Goal: Information Seeking & Learning: Find specific fact

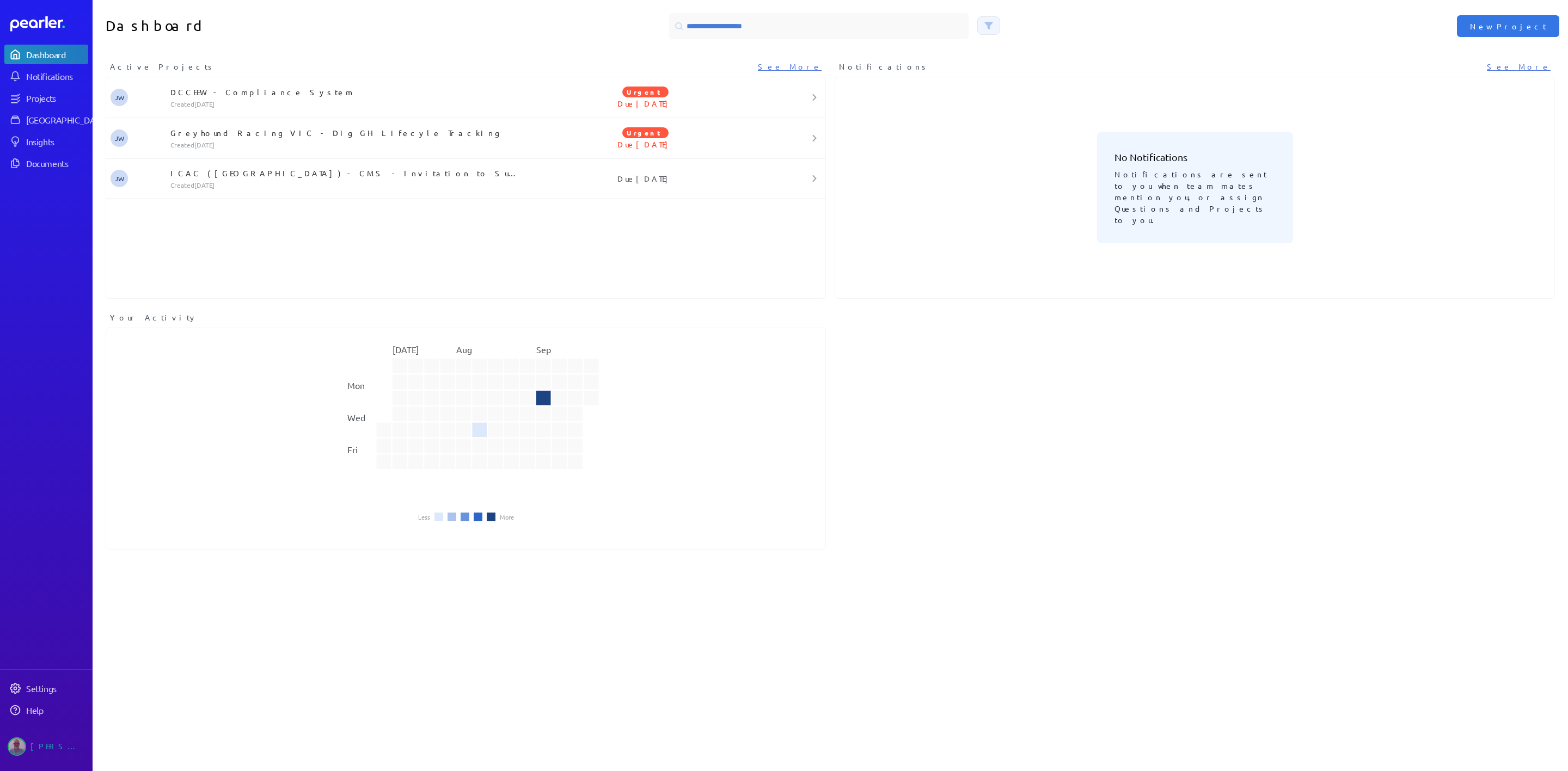
drag, startPoint x: 1024, startPoint y: 0, endPoint x: 978, endPoint y: 30, distance: 54.9
click at [978, 30] on button at bounding box center [989, 26] width 23 height 18
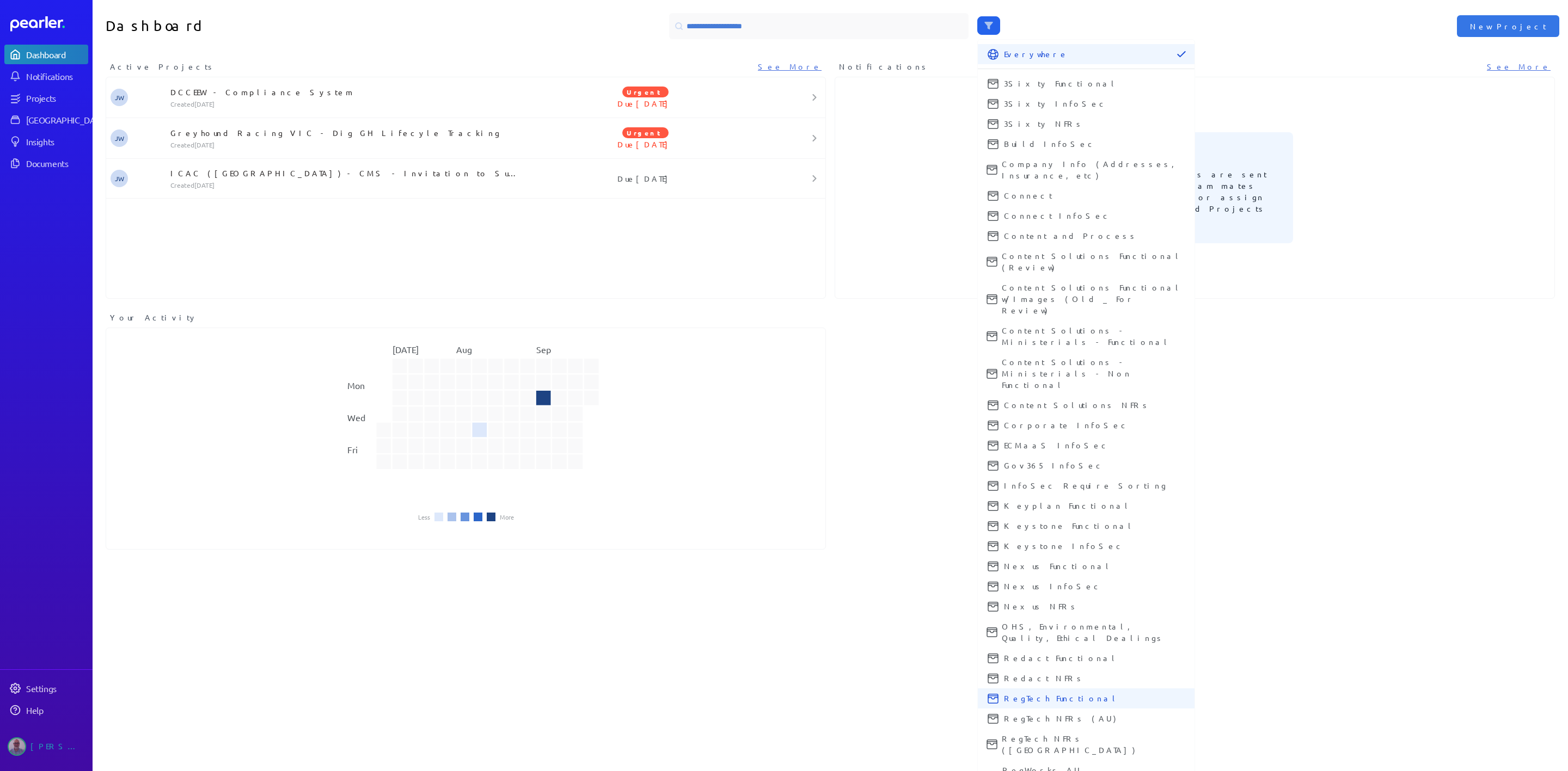
click at [1045, 495] on span "RegTech Functional" at bounding box center [1094, 699] width 182 height 12
click at [1040, 495] on span "RegTech NFRs (AU)" at bounding box center [1094, 719] width 182 height 12
click at [1040, 495] on span "RegTech NFRs ([GEOGRAPHIC_DATA])" at bounding box center [1094, 745] width 184 height 23
click at [1031, 495] on span "RegWorks AU [GEOGRAPHIC_DATA]" at bounding box center [1094, 776] width 183 height 23
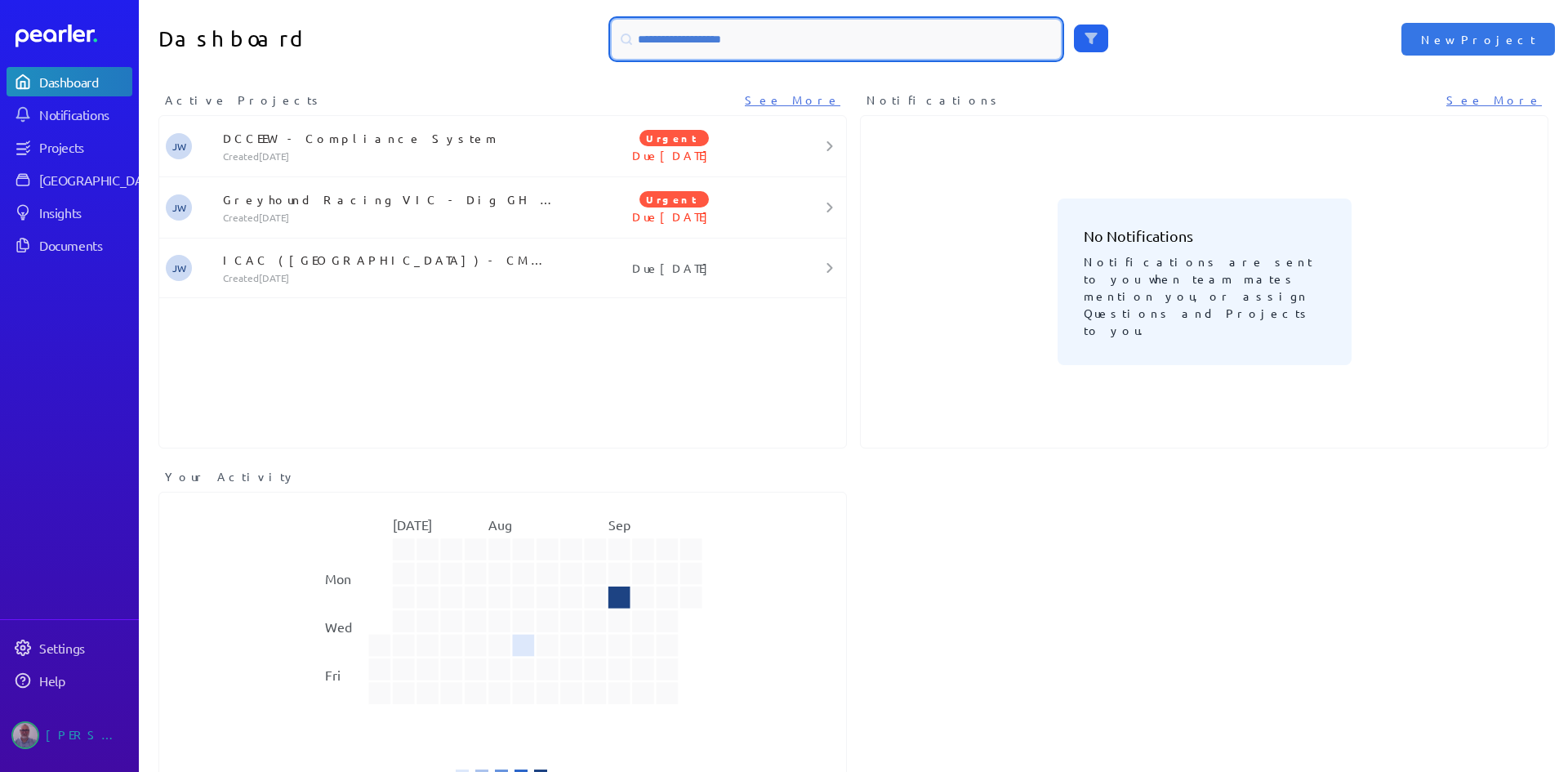
drag, startPoint x: 2331, startPoint y: 0, endPoint x: 724, endPoint y: 29, distance: 1607.3
click at [724, 29] on input at bounding box center [837, 38] width 449 height 39
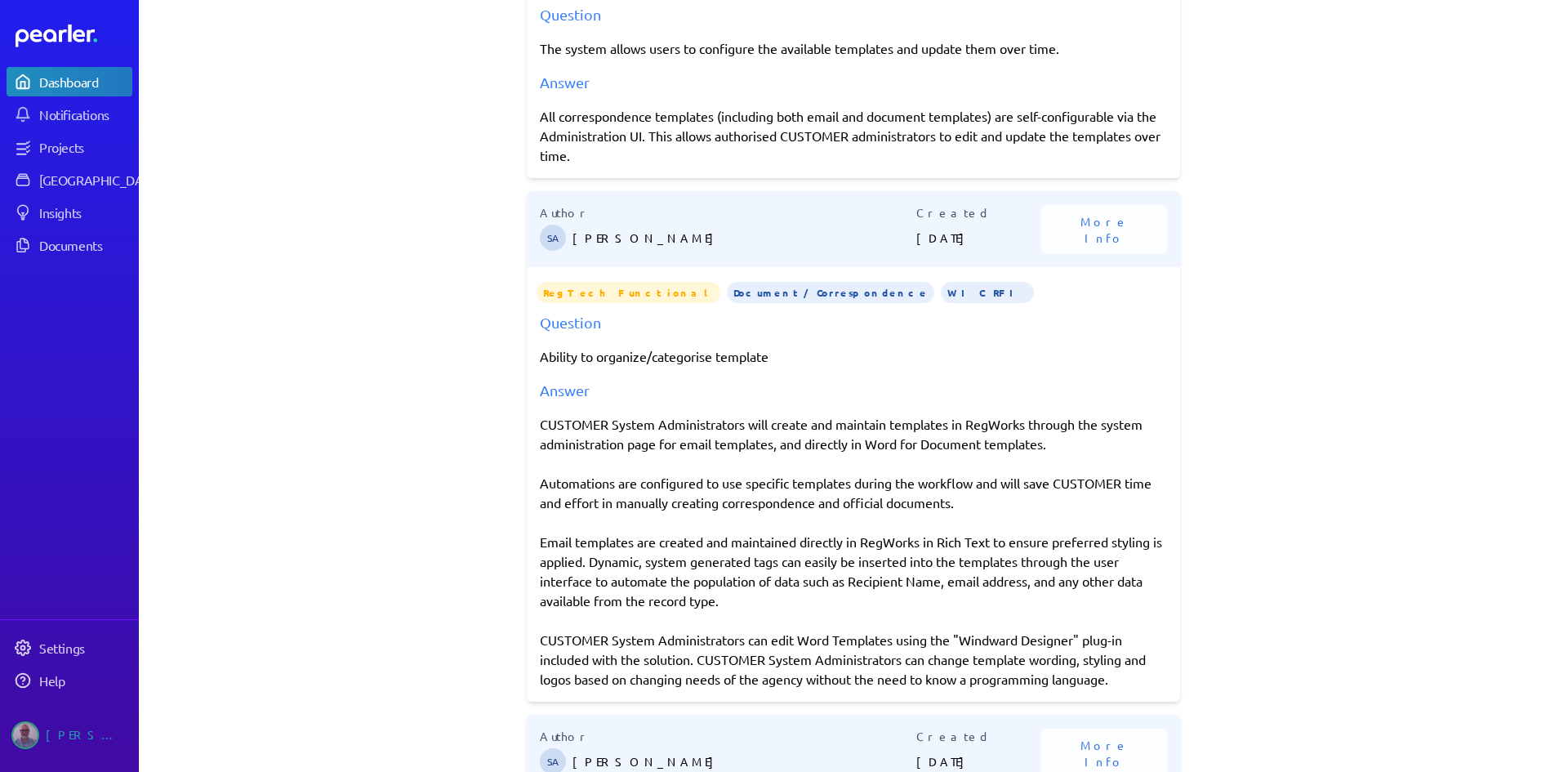
scroll to position [327, 0]
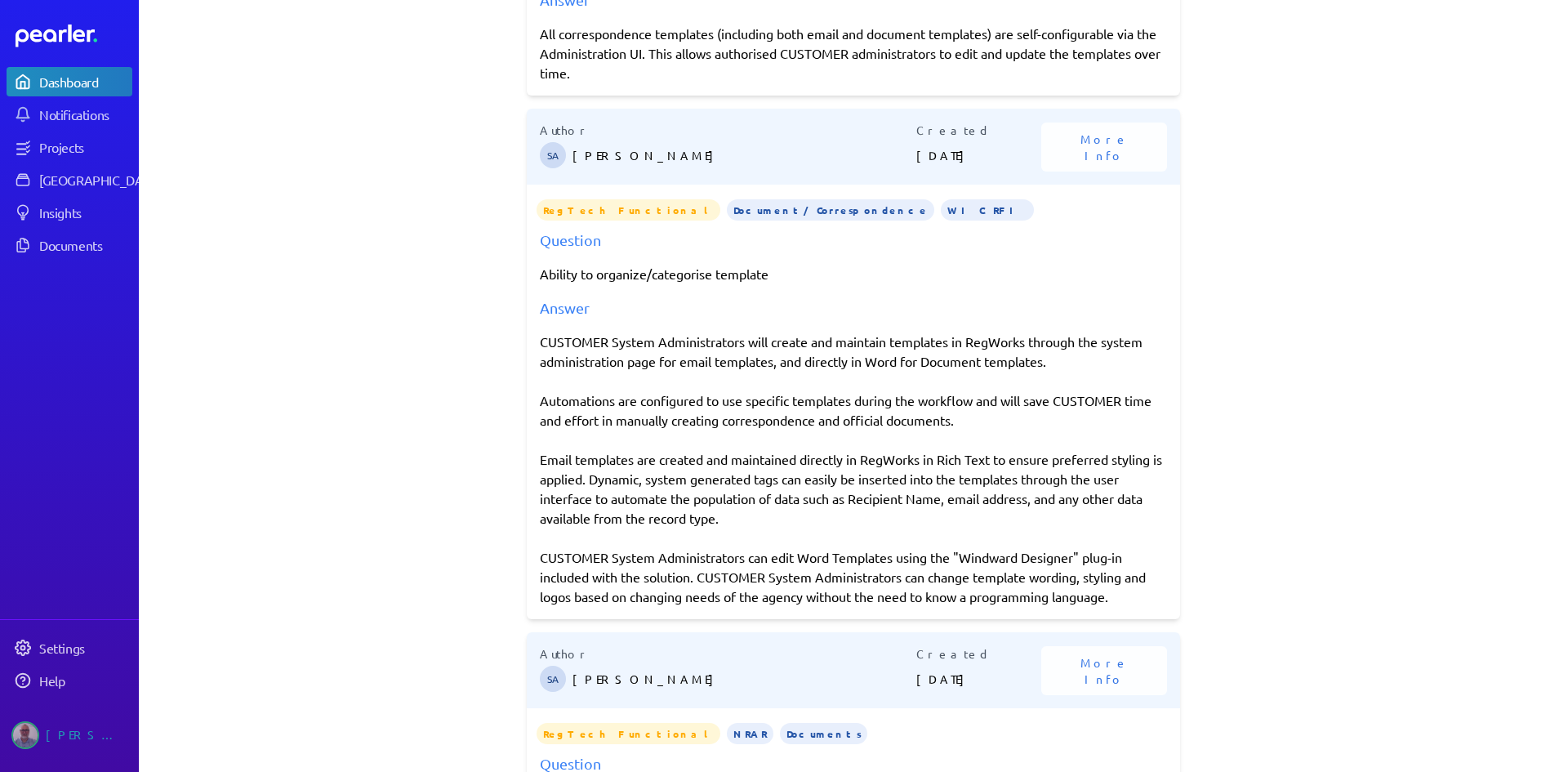
drag, startPoint x: 531, startPoint y: 342, endPoint x: 1126, endPoint y: 603, distance: 649.7
click at [1126, 603] on div "Question Ability to organize/categorise template Answer CUSTOMER System Adminis…" at bounding box center [854, 417] width 654 height 377
copy div "CUSTOMER System Administrators will create and maintain templates in RegWorks t…"
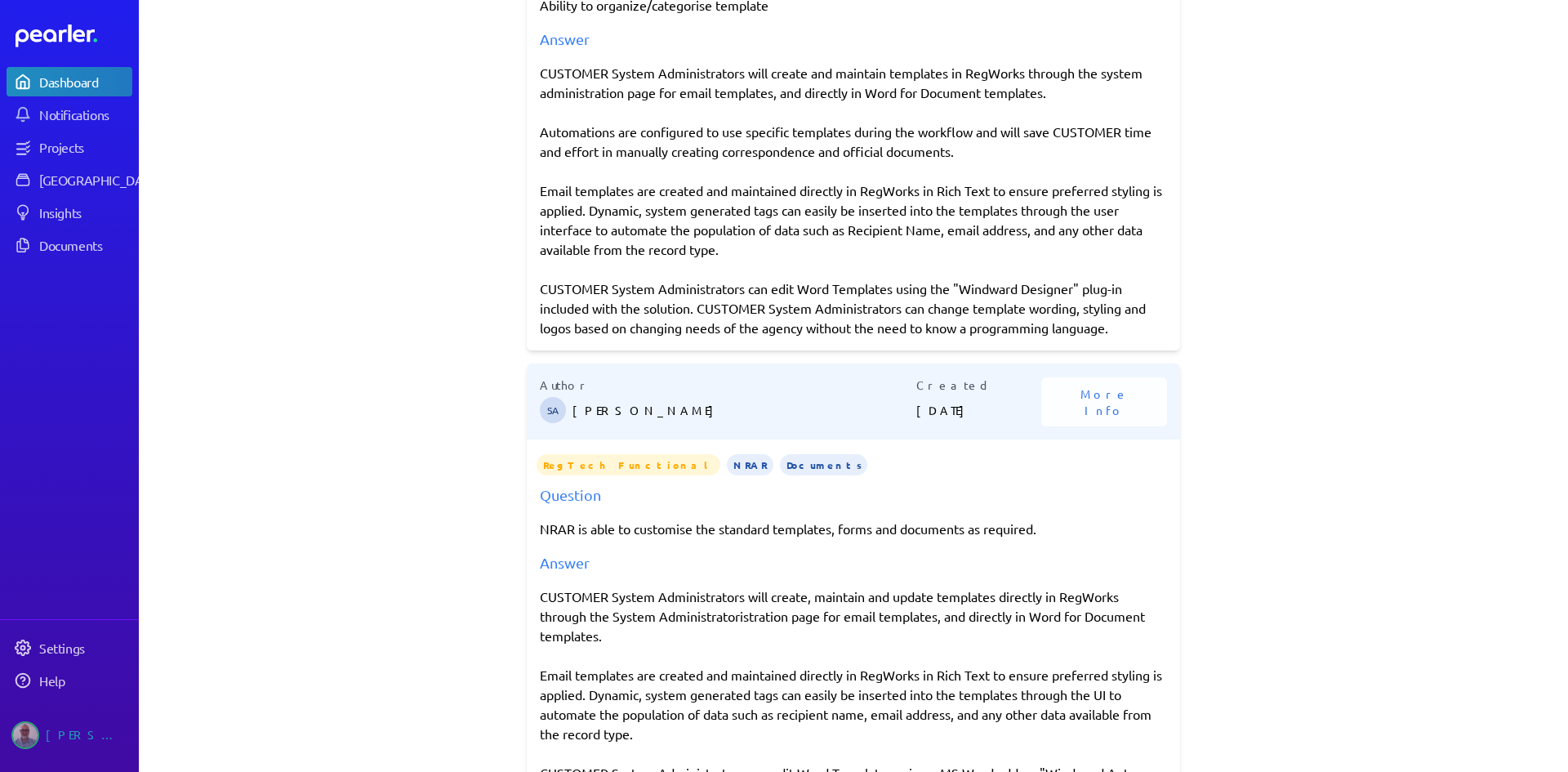
scroll to position [0, 0]
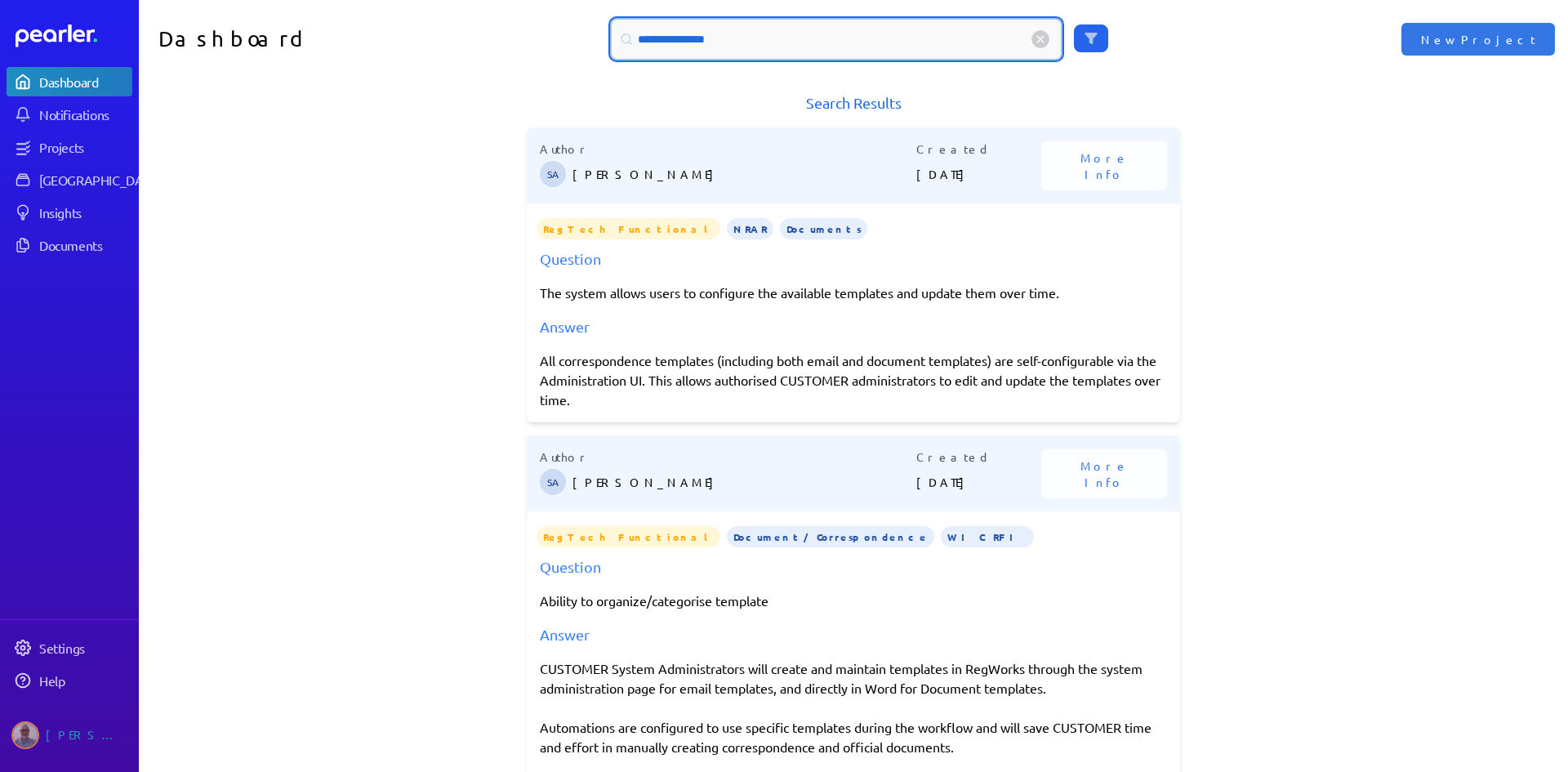
drag, startPoint x: 719, startPoint y: 39, endPoint x: 609, endPoint y: 28, distance: 110.5
click at [612, 28] on div "**********" at bounding box center [837, 38] width 449 height 39
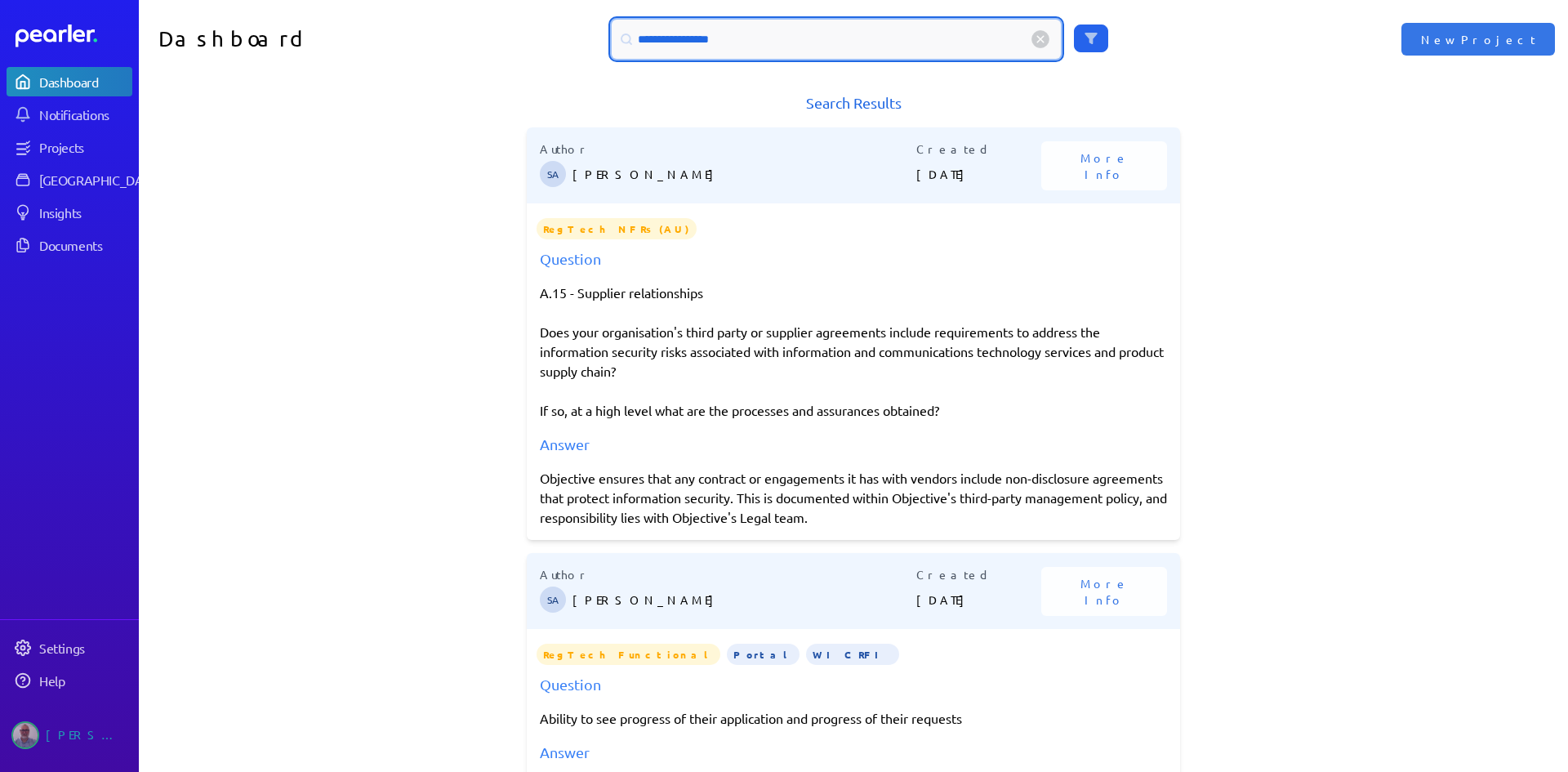
drag, startPoint x: 743, startPoint y: 39, endPoint x: 623, endPoint y: 36, distance: 120.0
click at [623, 36] on div "**********" at bounding box center [837, 38] width 449 height 39
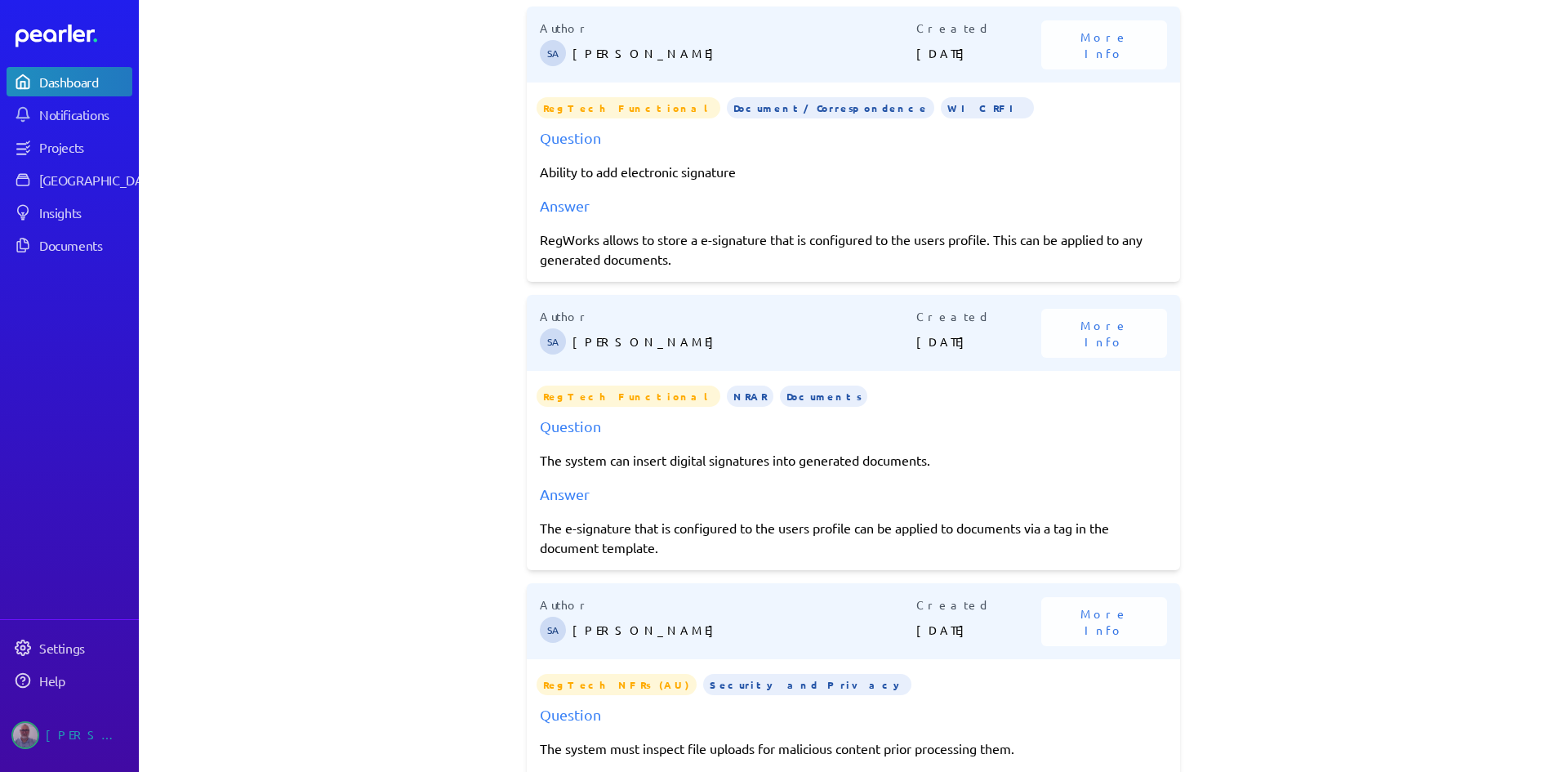
scroll to position [81, 0]
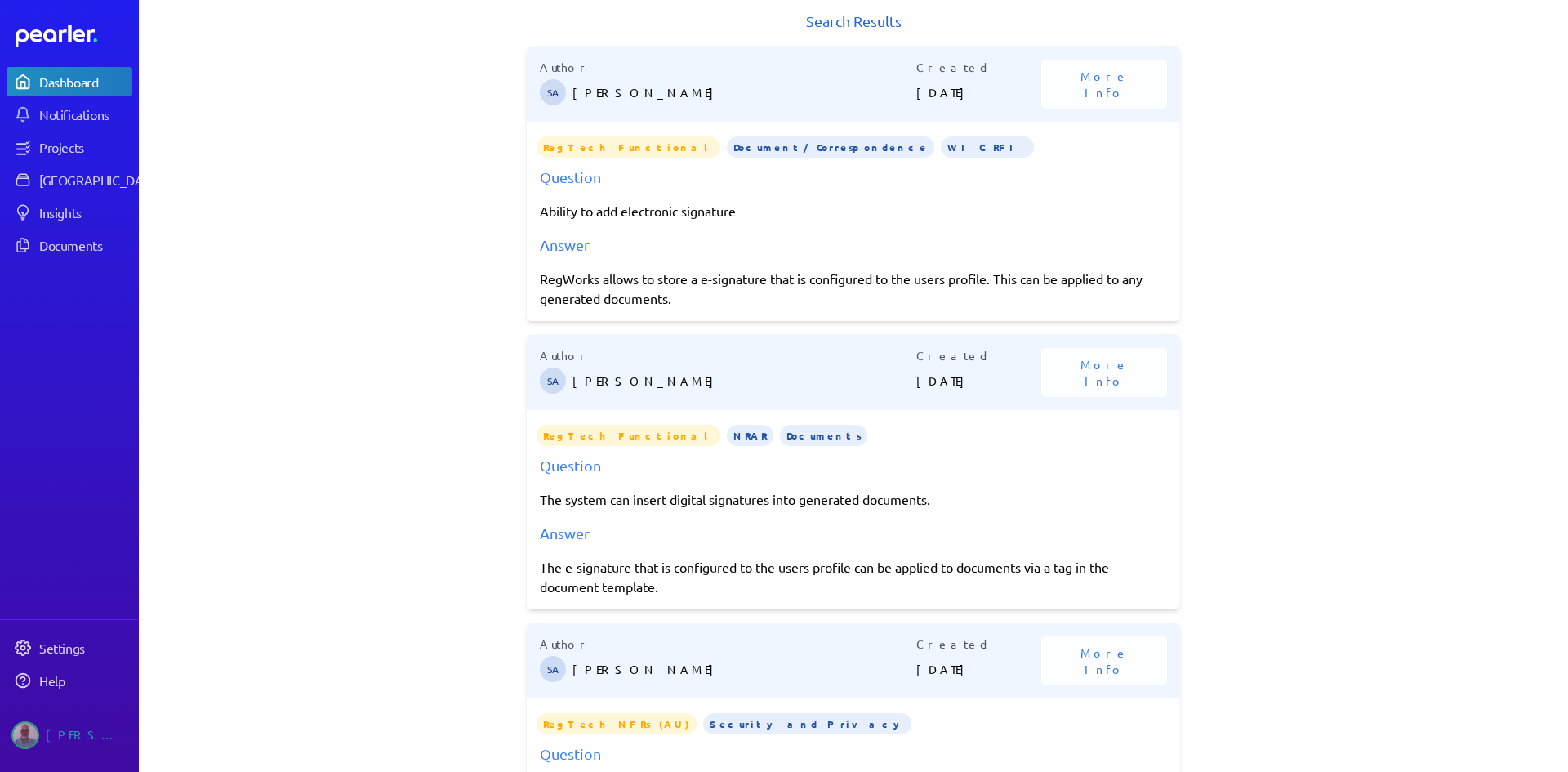
click at [532, 280] on div "Question Ability to add electronic signature Answer RegWorks allows to store a …" at bounding box center [854, 238] width 654 height 143
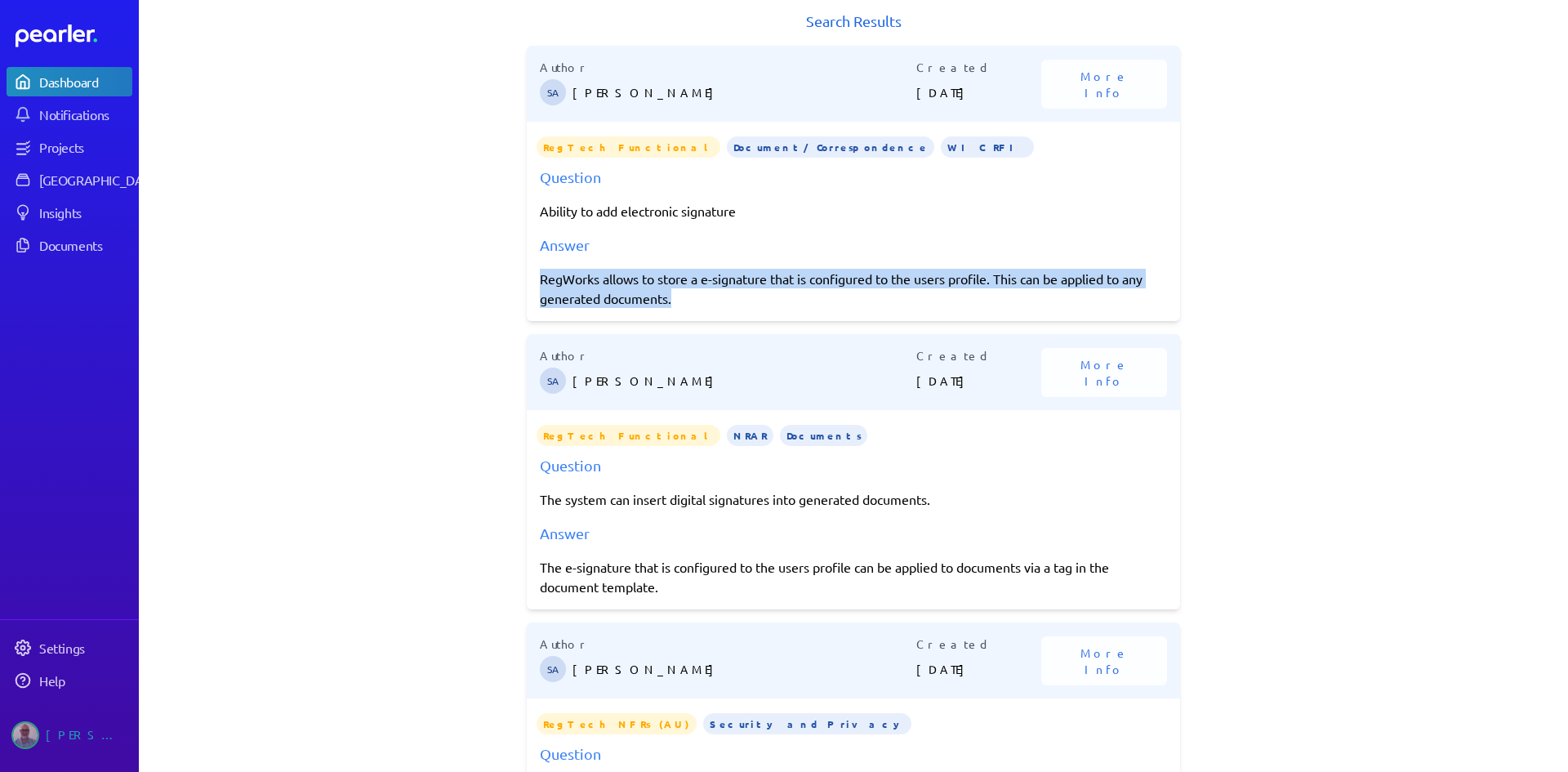
drag, startPoint x: 535, startPoint y: 277, endPoint x: 682, endPoint y: 295, distance: 148.1
click at [682, 295] on div "RegWorks allows to store a e-signature that is configured to the users profile.…" at bounding box center [853, 288] width 627 height 39
copy div "RegWorks allows to store a e-signature that is configured to the users profile.…"
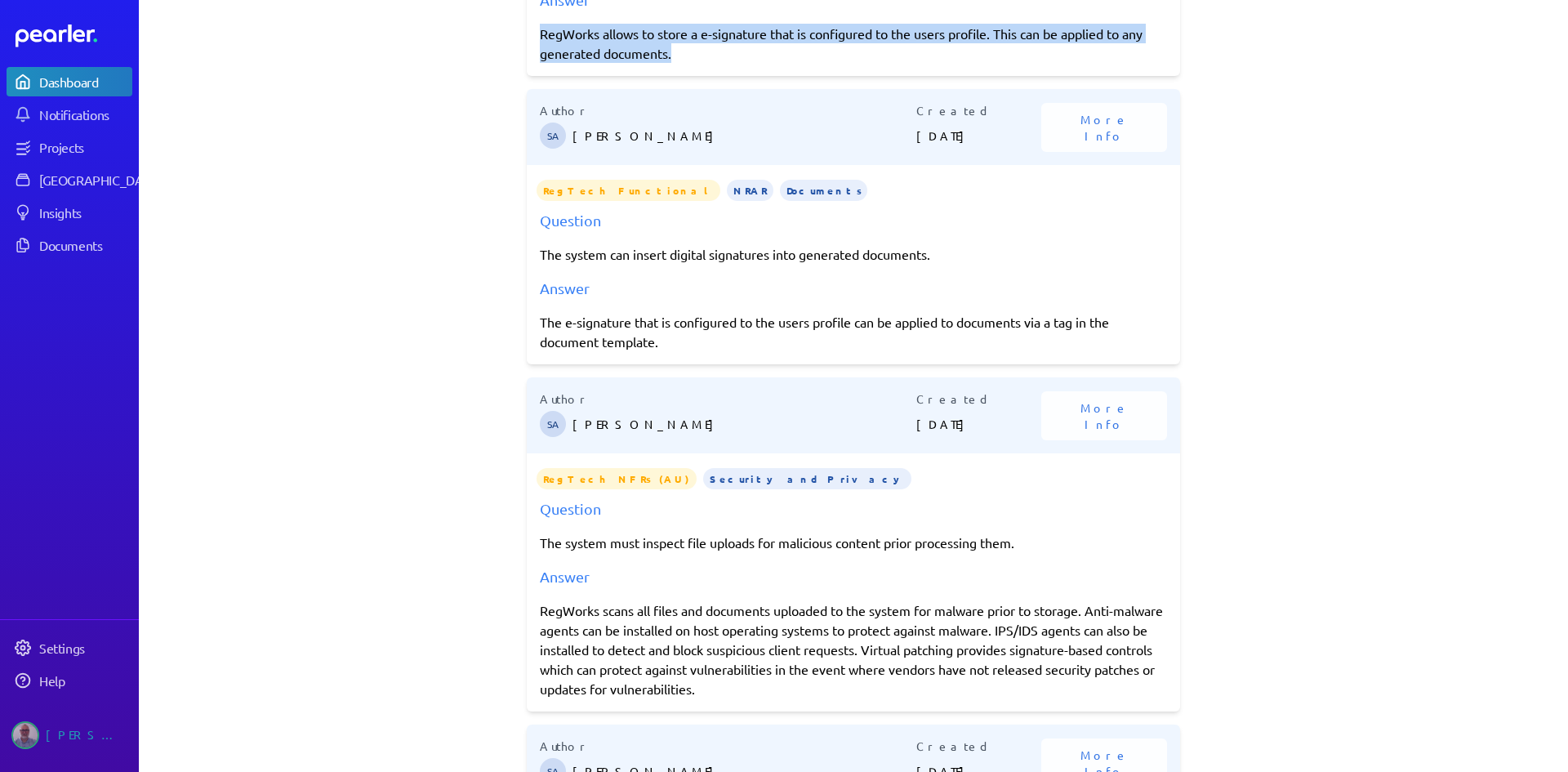
scroll to position [0, 0]
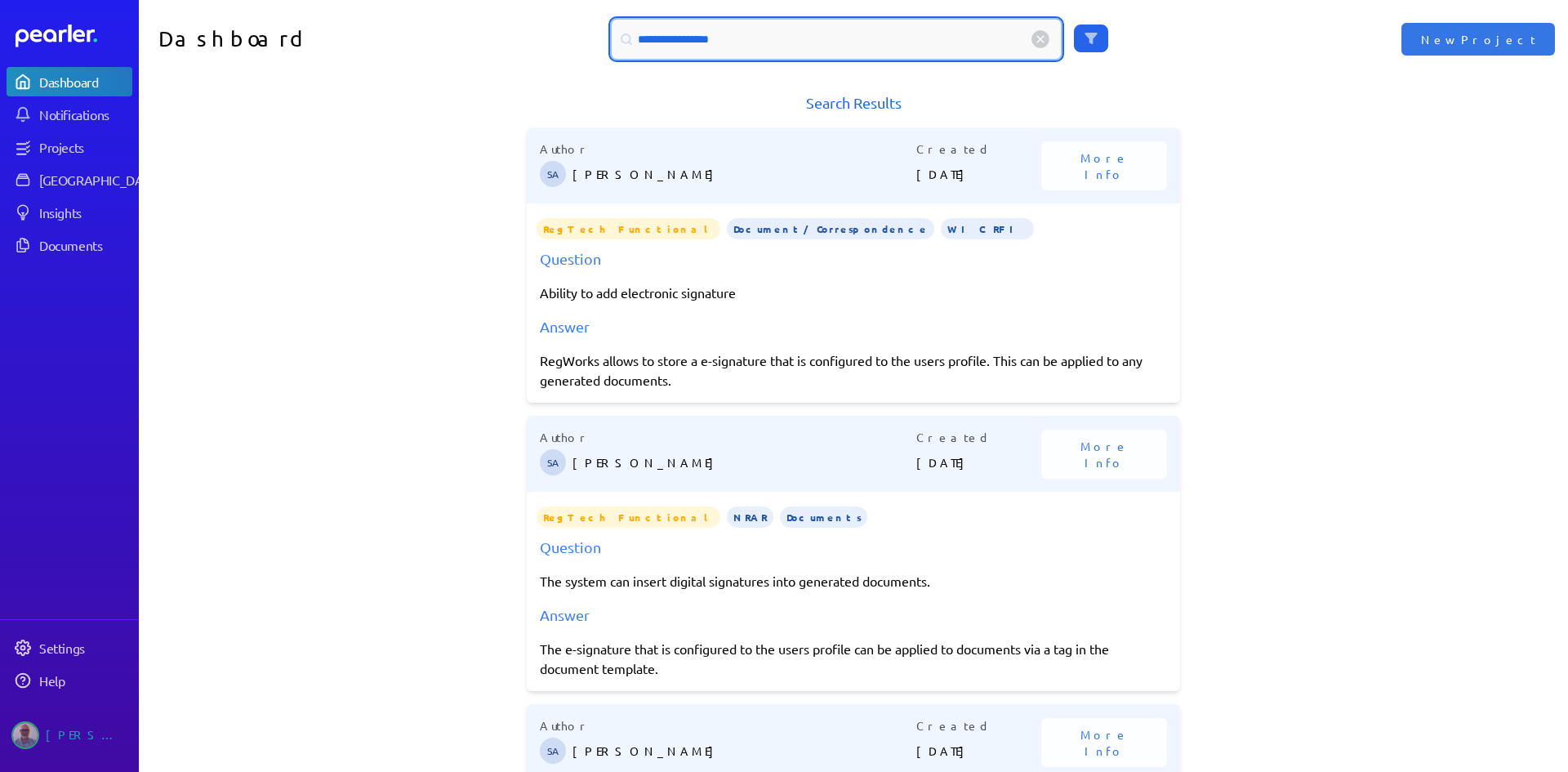
drag, startPoint x: 663, startPoint y: 38, endPoint x: 584, endPoint y: 36, distance: 79.0
click at [584, 36] on div "**********" at bounding box center [854, 38] width 715 height 39
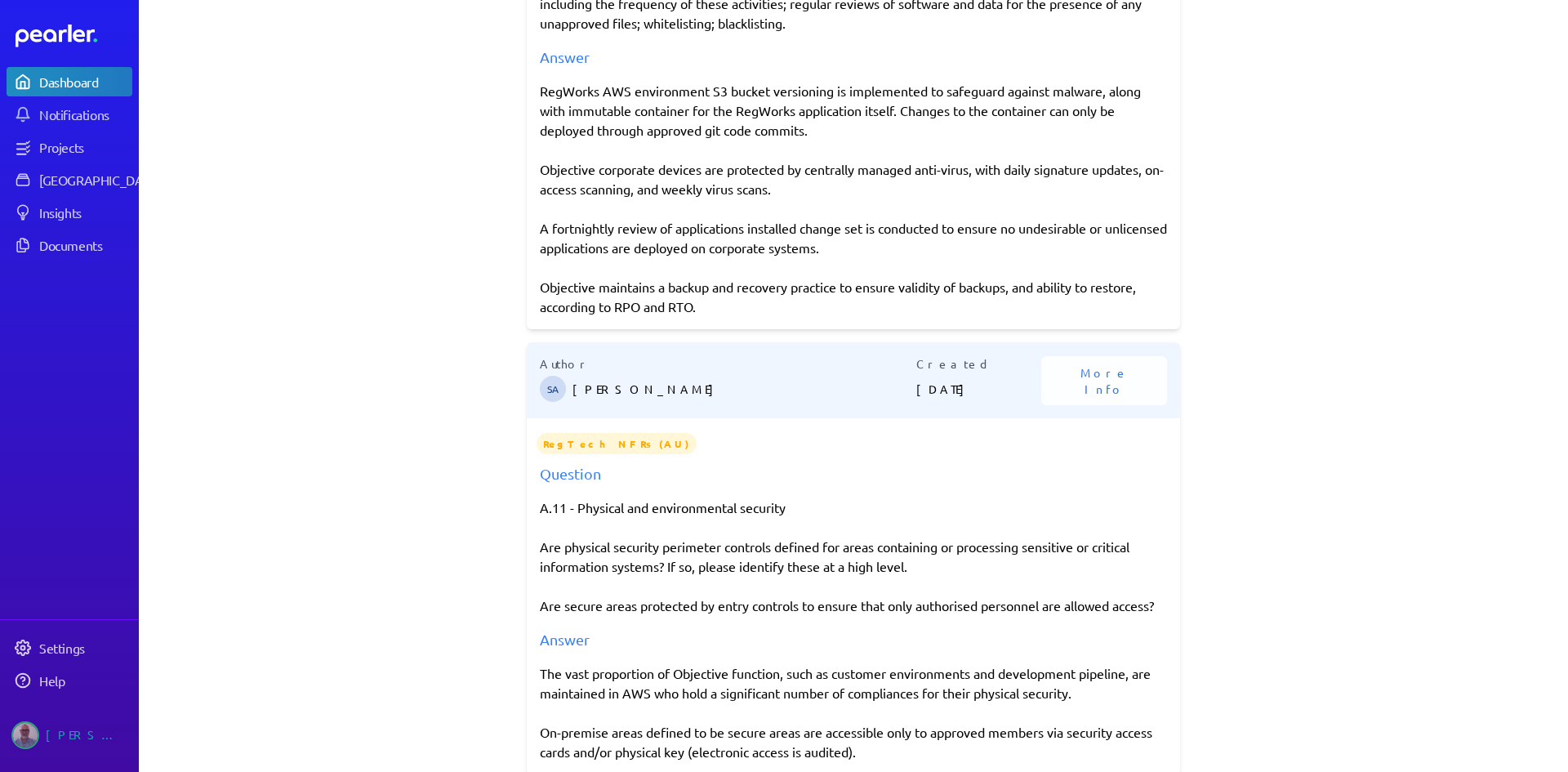
scroll to position [1798, 0]
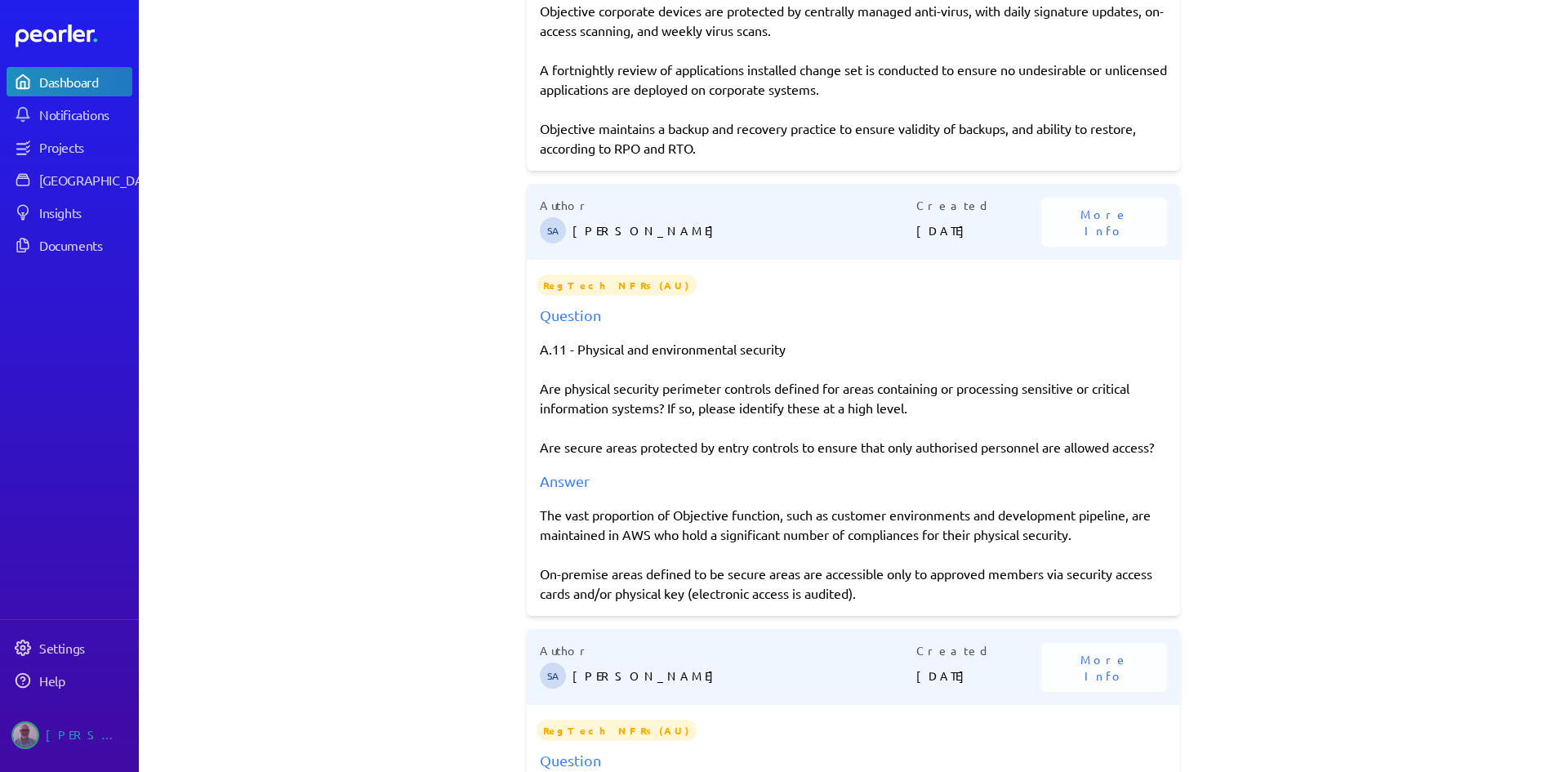
type input "**********"
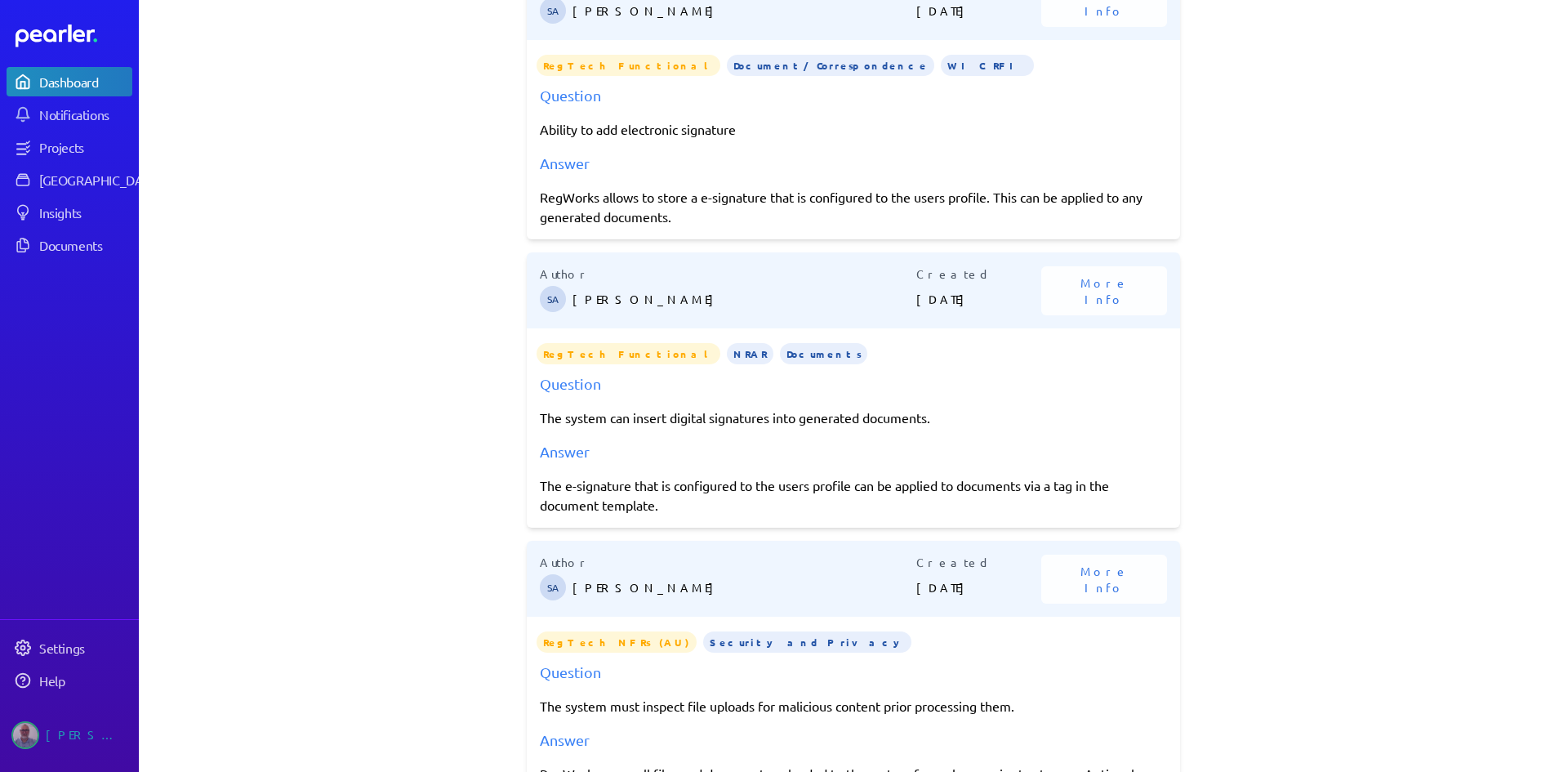
scroll to position [0, 0]
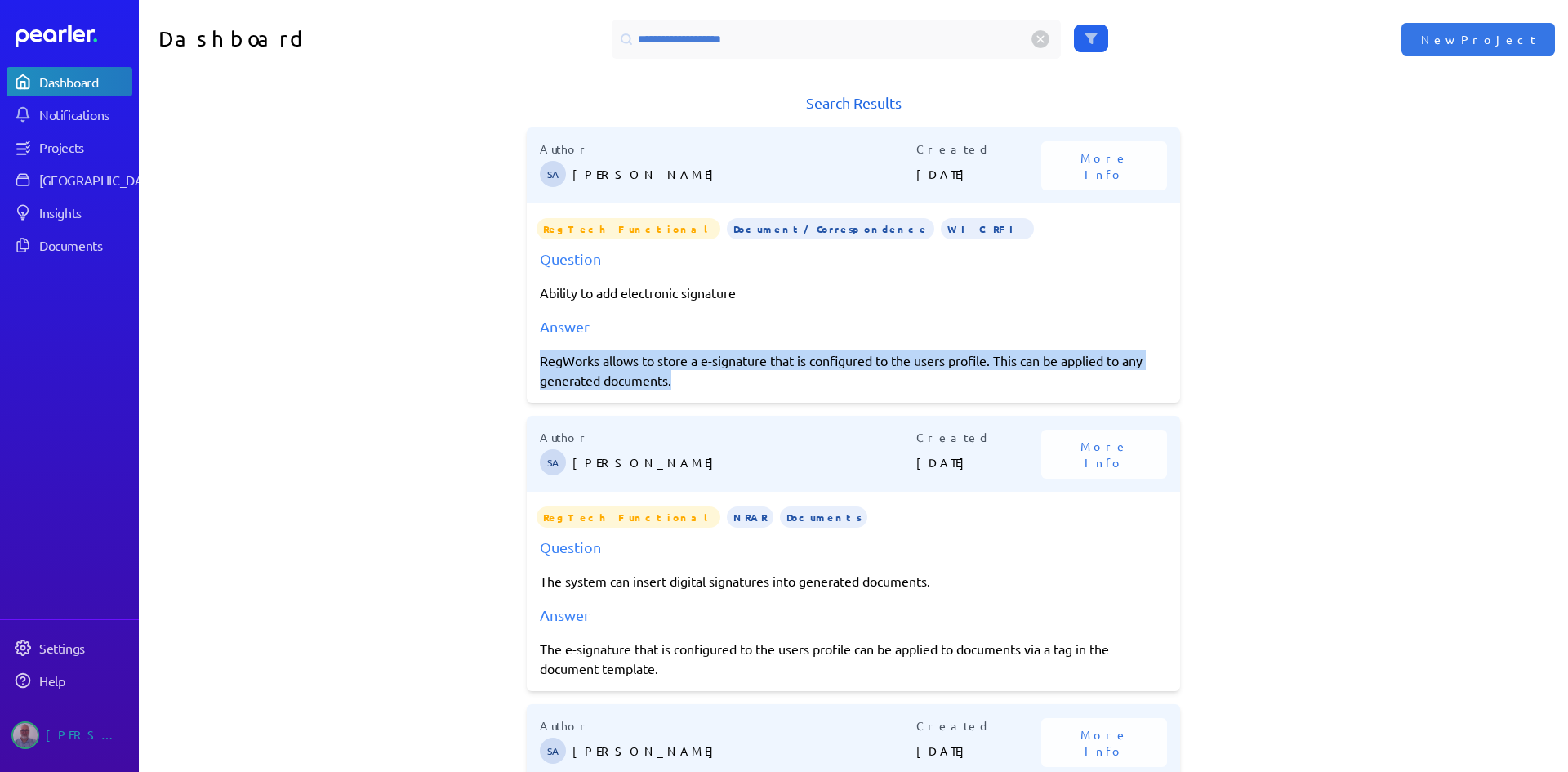
drag, startPoint x: 535, startPoint y: 363, endPoint x: 682, endPoint y: 380, distance: 148.0
click at [682, 380] on div "RegWorks allows to store a e-signature that is configured to the users profile.…" at bounding box center [853, 370] width 627 height 39
copy div "RegWorks allows to store a e-signature that is configured to the users profile.…"
